Goal: Complete application form

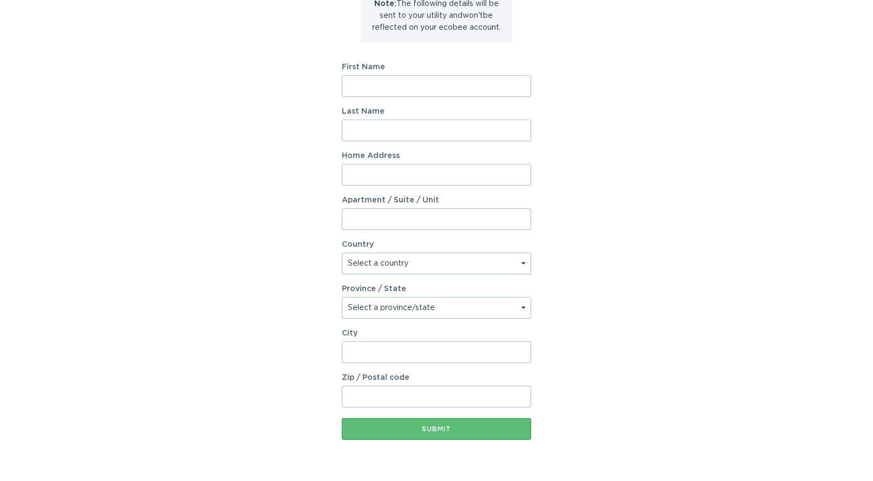
scroll to position [148, 0]
click at [392, 89] on input "First Name" at bounding box center [436, 86] width 189 height 22
type input "[PERSON_NAME]"
type input "[STREET_ADDRESS]"
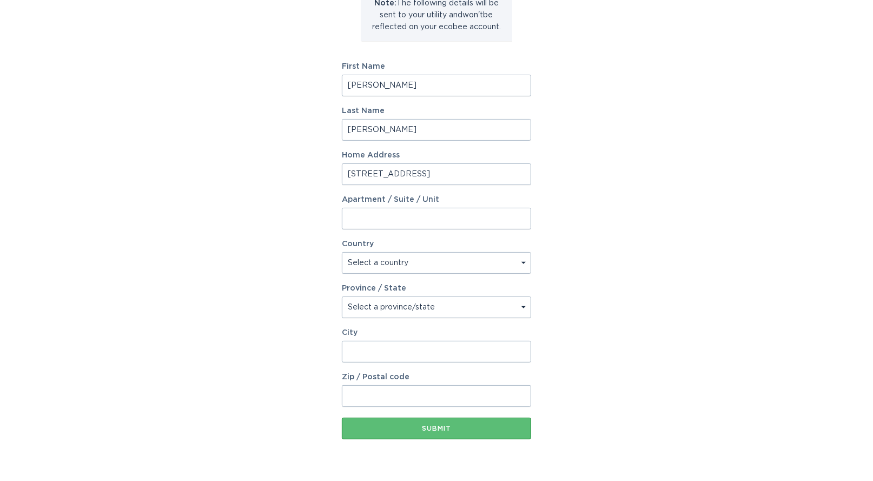
select select "US"
type input "Sacramento"
type input "95835-1336"
select select "CA"
click at [433, 392] on input "95835-1336" at bounding box center [436, 396] width 189 height 22
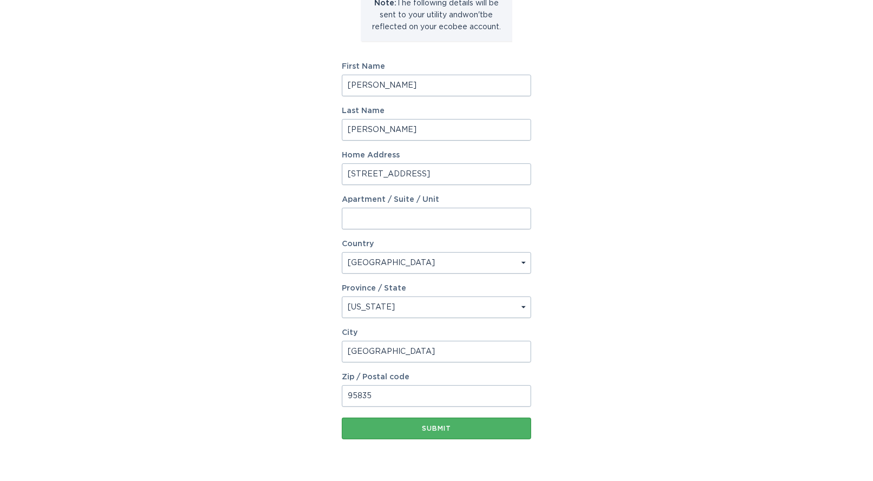
type input "95835"
click at [368, 435] on button "Submit" at bounding box center [436, 429] width 189 height 22
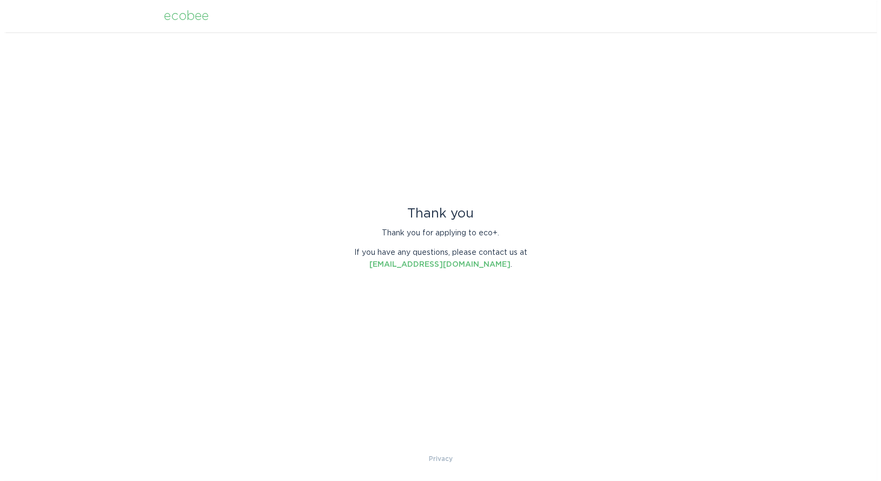
scroll to position [0, 0]
